Goal: Entertainment & Leisure: Consume media (video, audio)

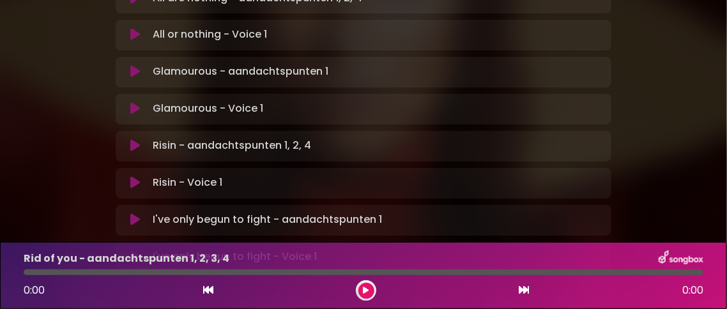
scroll to position [958, 0]
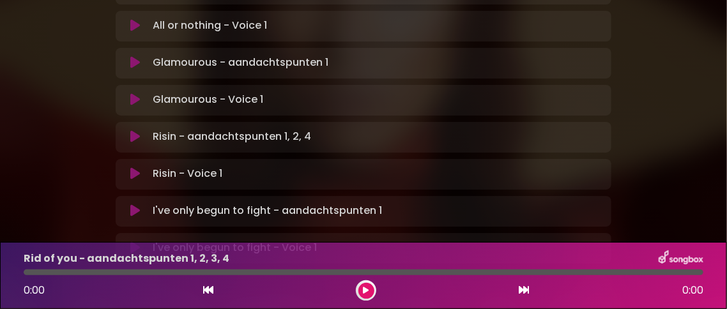
click at [242, 108] on p "Glamourous - Voice 1 Loading Track..." at bounding box center [208, 100] width 111 height 15
click at [136, 107] on icon at bounding box center [135, 100] width 10 height 13
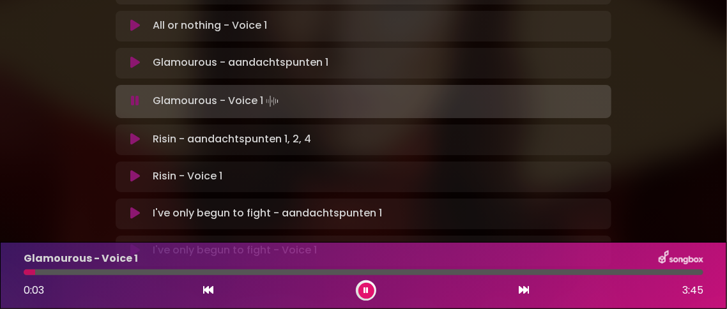
click at [507, 270] on div at bounding box center [364, 273] width 680 height 6
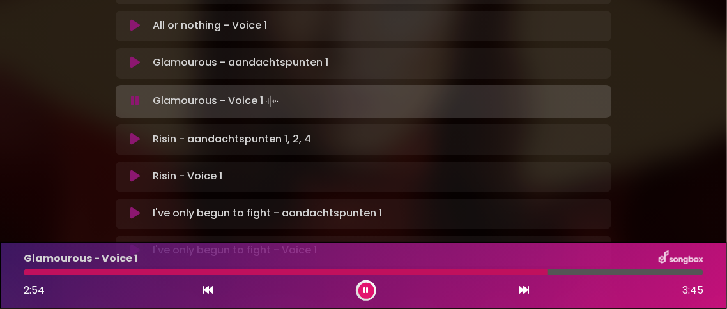
click at [383, 270] on div at bounding box center [286, 273] width 525 height 6
drag, startPoint x: 381, startPoint y: 269, endPoint x: 47, endPoint y: 268, distance: 334.2
click at [48, 270] on div at bounding box center [205, 273] width 362 height 6
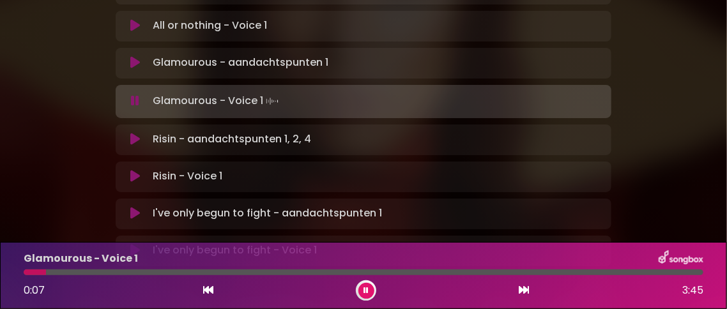
click at [213, 288] on icon at bounding box center [208, 290] width 10 height 10
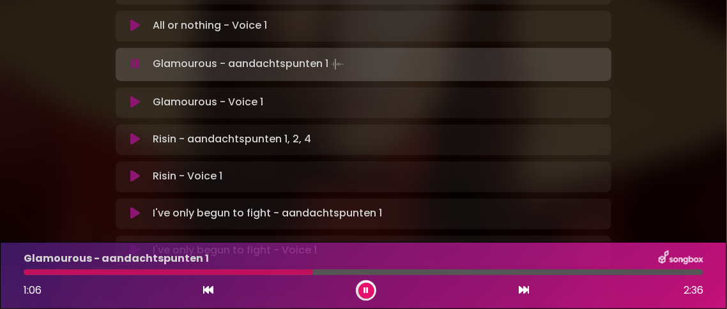
click at [372, 292] on button at bounding box center [366, 291] width 16 height 16
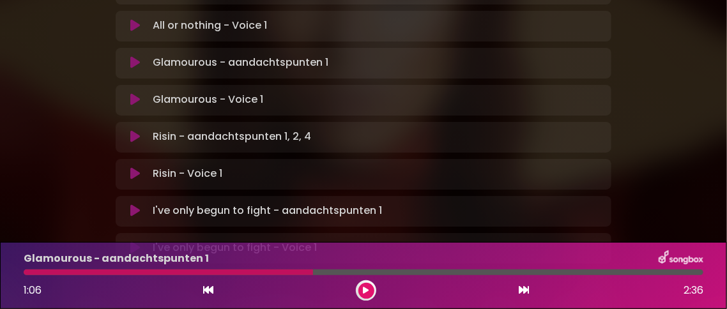
click at [374, 292] on div at bounding box center [366, 290] width 20 height 20
click at [369, 287] on icon at bounding box center [367, 291] width 6 height 8
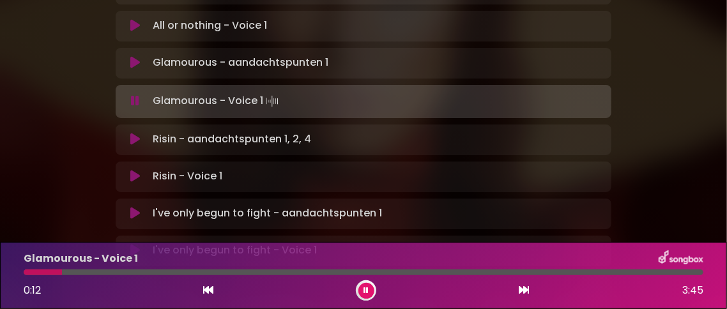
click at [231, 270] on div at bounding box center [364, 273] width 680 height 6
click at [279, 270] on div at bounding box center [364, 273] width 680 height 6
